Goal: Information Seeking & Learning: Learn about a topic

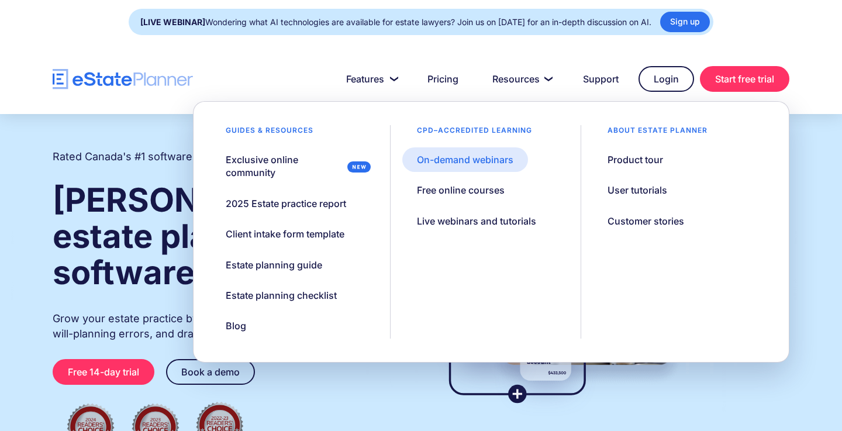
click at [460, 160] on div "On-demand webinars" at bounding box center [465, 159] width 96 height 13
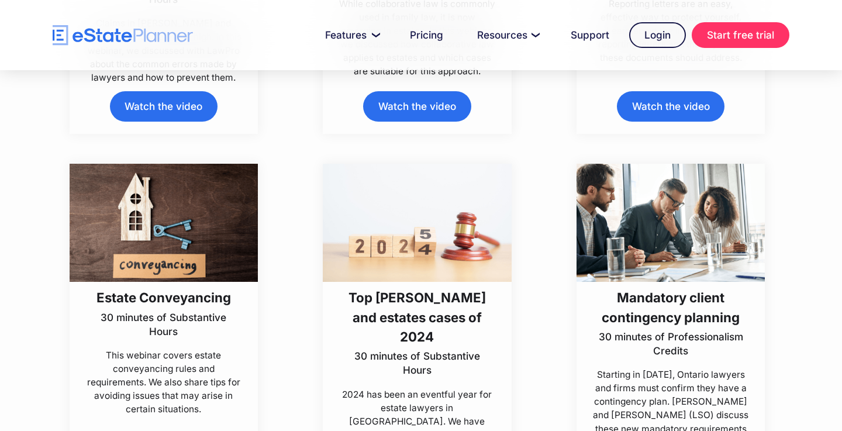
scroll to position [771, 0]
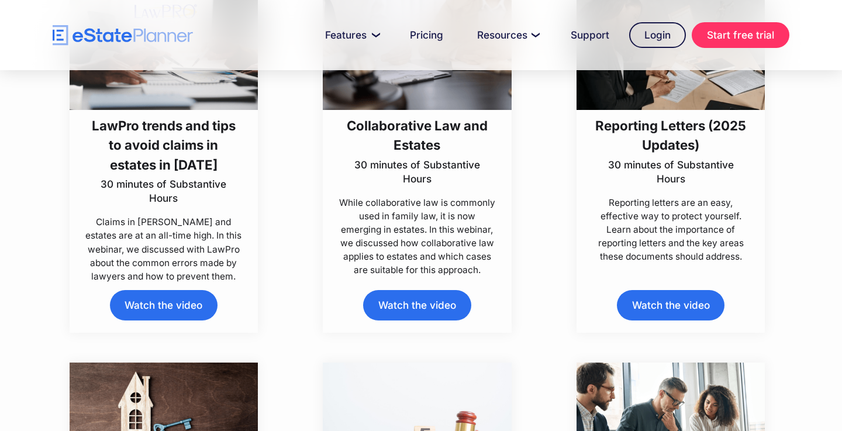
click at [165, 307] on link "Watch the video" at bounding box center [164, 305] width 108 height 30
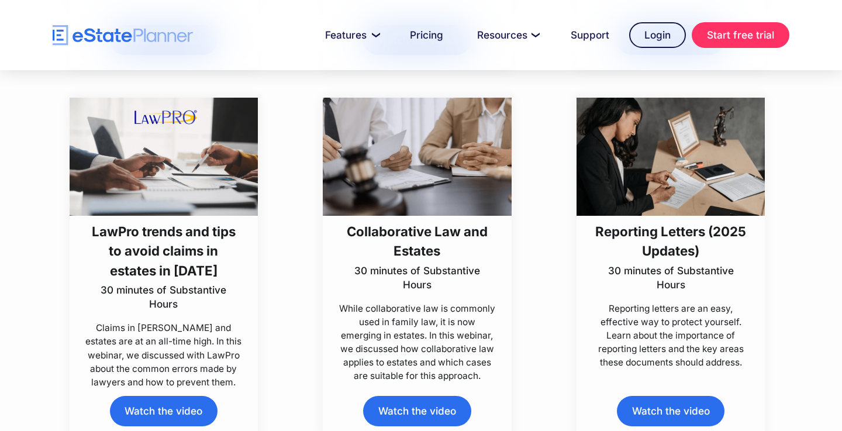
scroll to position [674, 0]
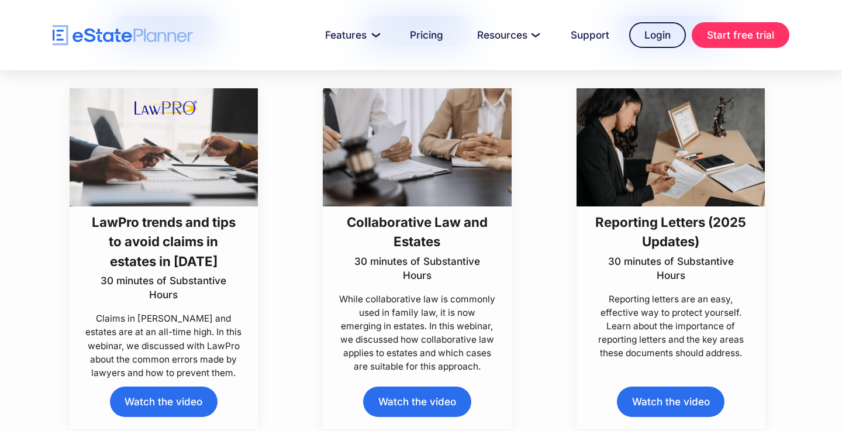
click at [153, 236] on h3 "LawPro trends and tips to avoid claims in estates in [DATE]" at bounding box center [163, 241] width 156 height 58
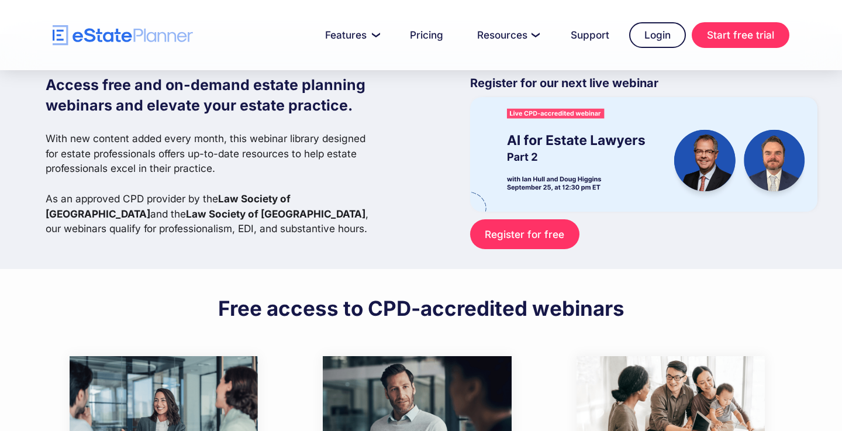
scroll to position [33, 0]
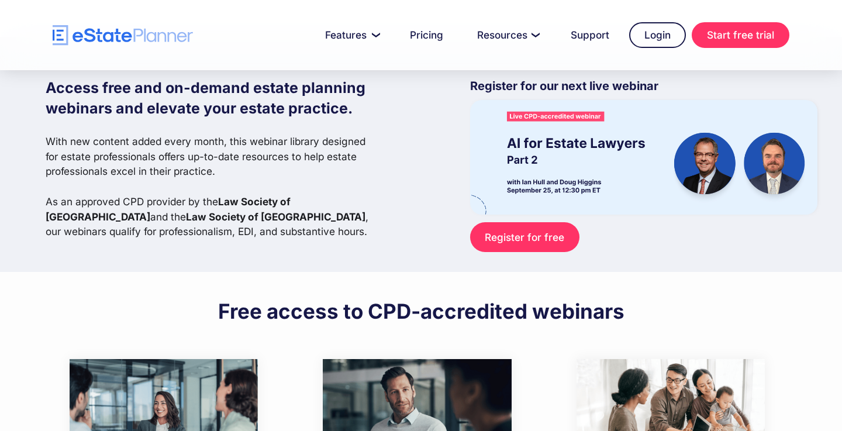
click at [431, 270] on div "Access free and on-demand estate planning webinars and elevate your estate prac…" at bounding box center [432, 154] width 772 height 235
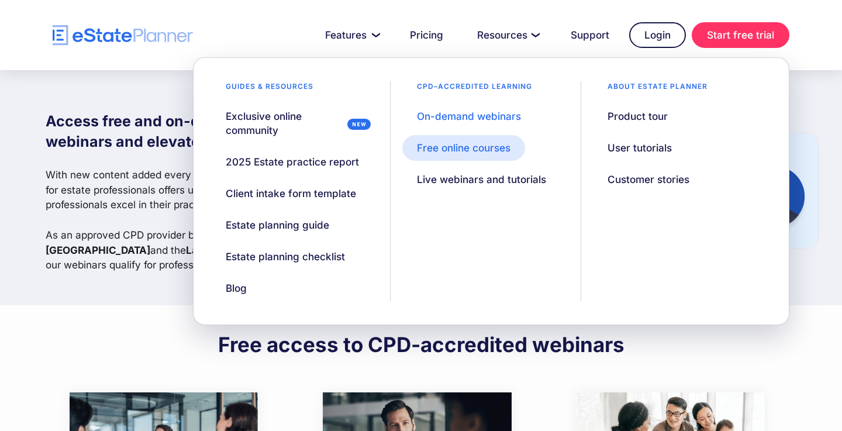
click at [482, 150] on div "Free online courses" at bounding box center [464, 148] width 94 height 14
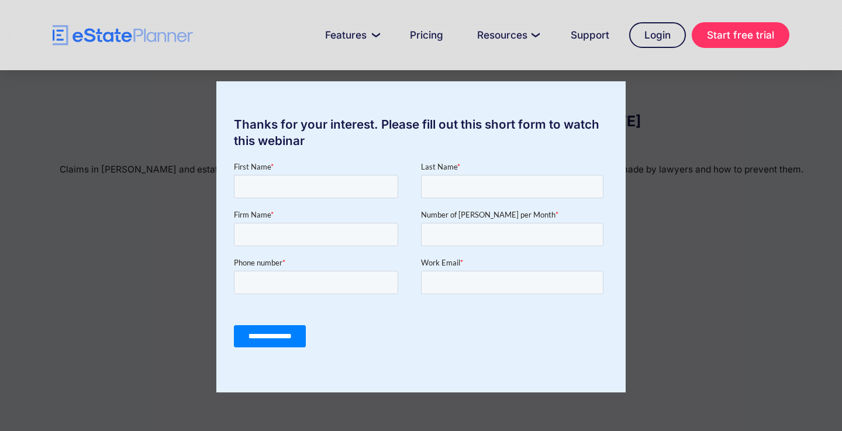
click at [148, 153] on div "Thanks for your interest. Please fill out this short form to watch this webinar" at bounding box center [421, 215] width 842 height 431
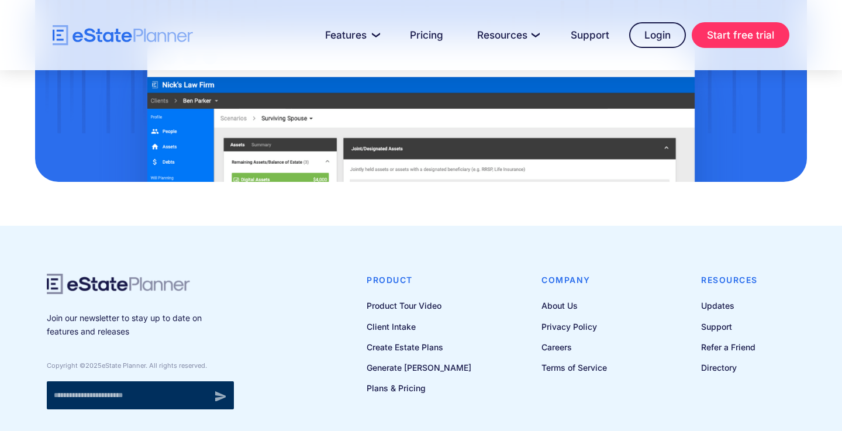
scroll to position [1650, 0]
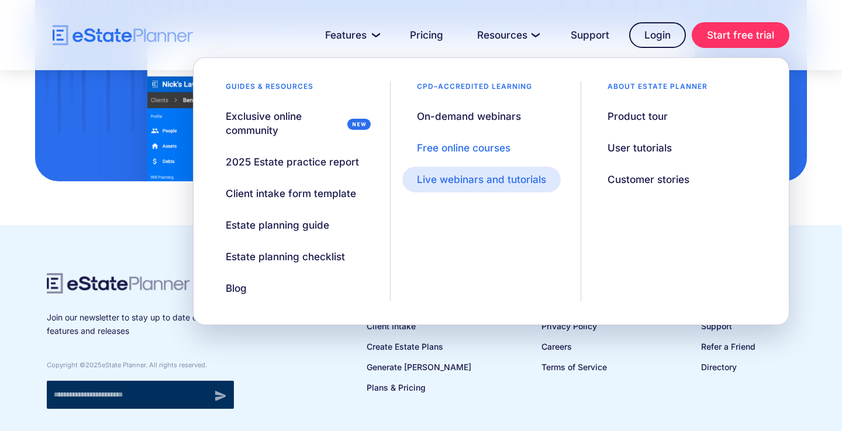
click at [480, 180] on div "Live webinars and tutorials" at bounding box center [481, 179] width 129 height 14
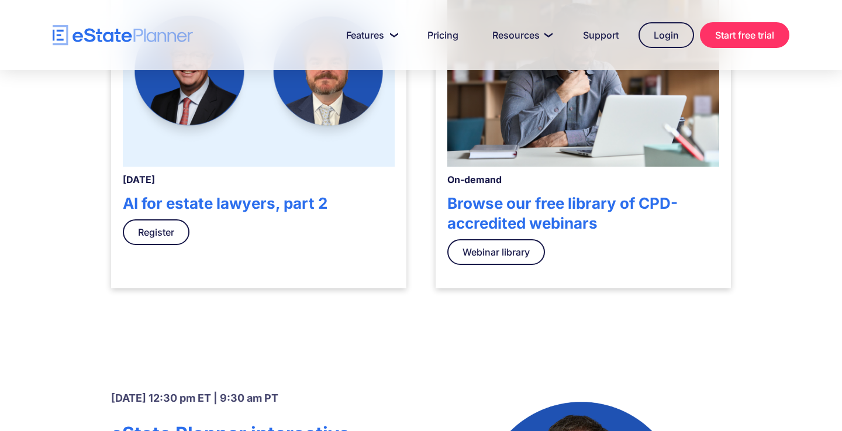
scroll to position [377, 0]
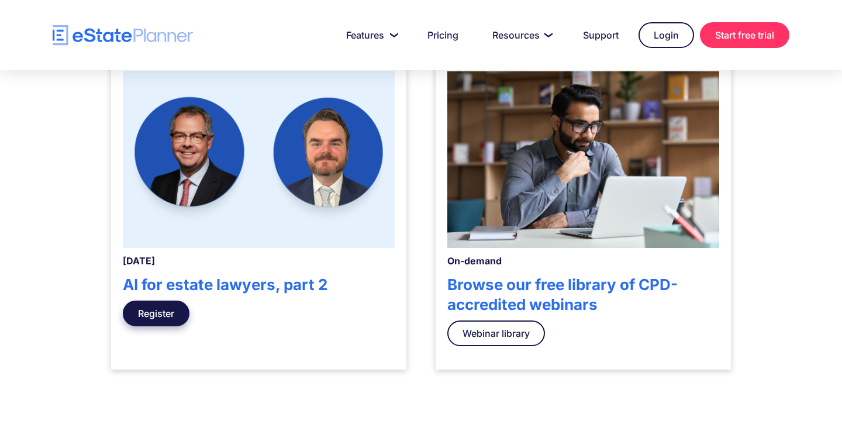
click at [169, 313] on link "Register" at bounding box center [156, 313] width 67 height 26
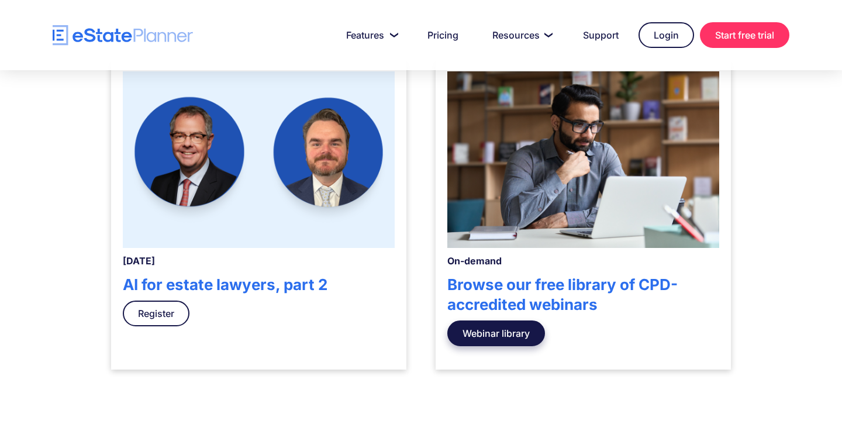
click at [496, 338] on link "Webinar library" at bounding box center [496, 333] width 98 height 26
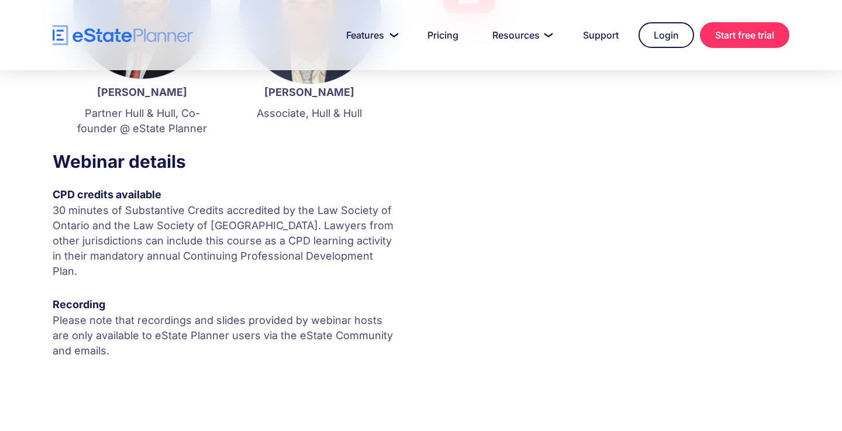
scroll to position [346, 0]
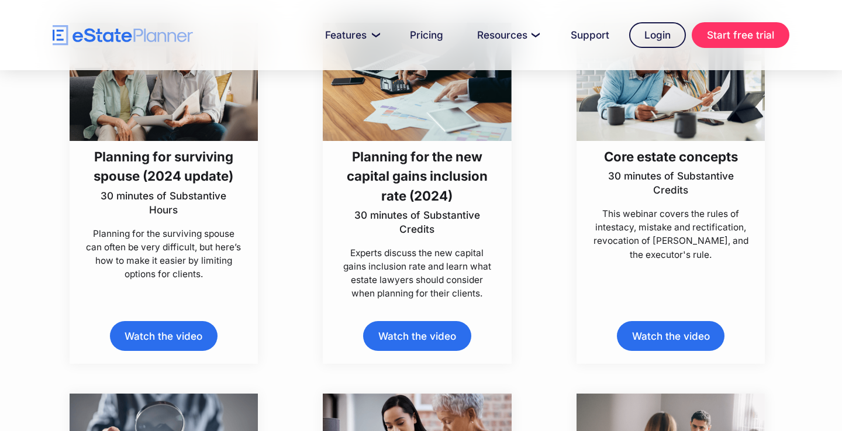
scroll to position [1864, 0]
